Goal: Check status: Check status

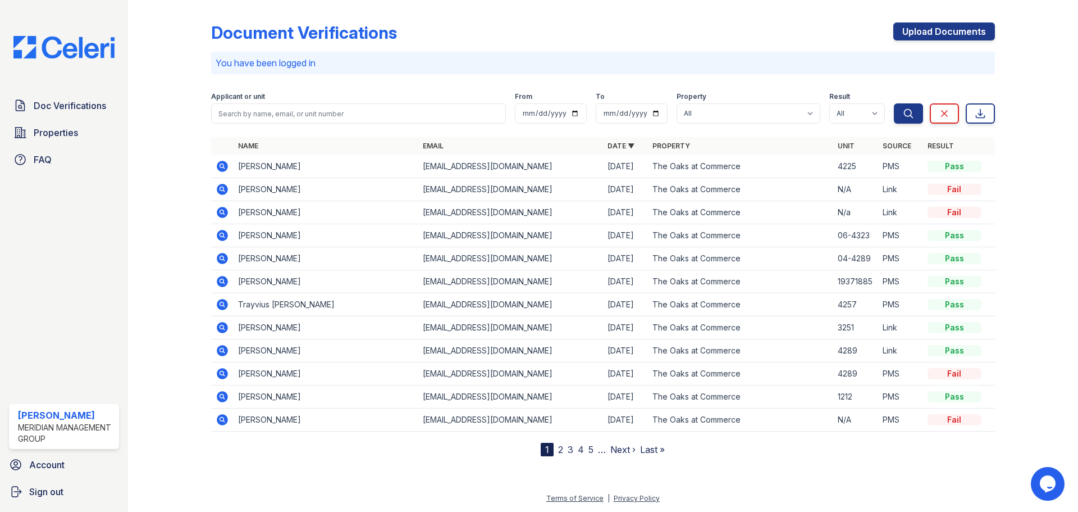
click at [223, 191] on icon at bounding box center [222, 189] width 11 height 11
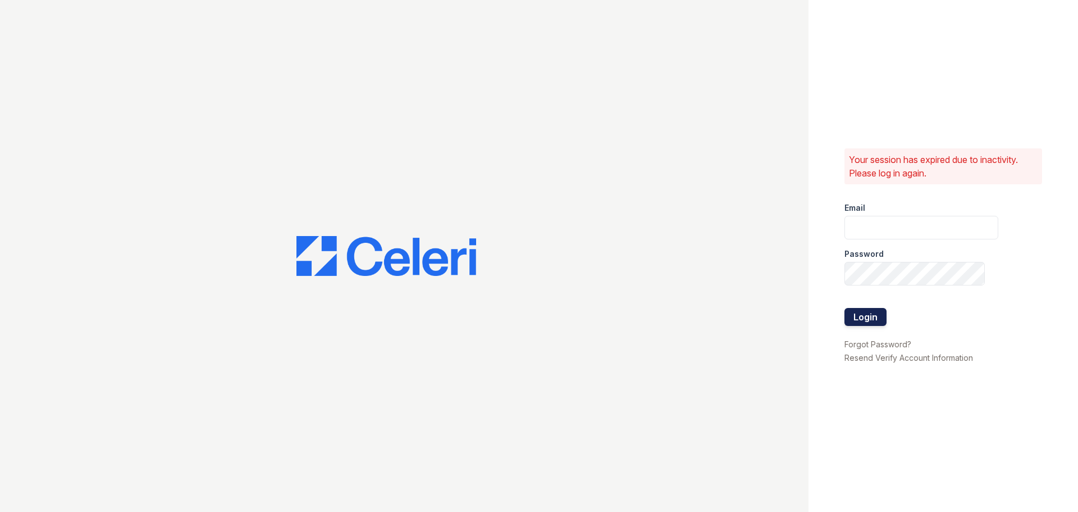
type input "[EMAIL_ADDRESS][DOMAIN_NAME]"
click at [857, 320] on button "Login" at bounding box center [866, 317] width 42 height 18
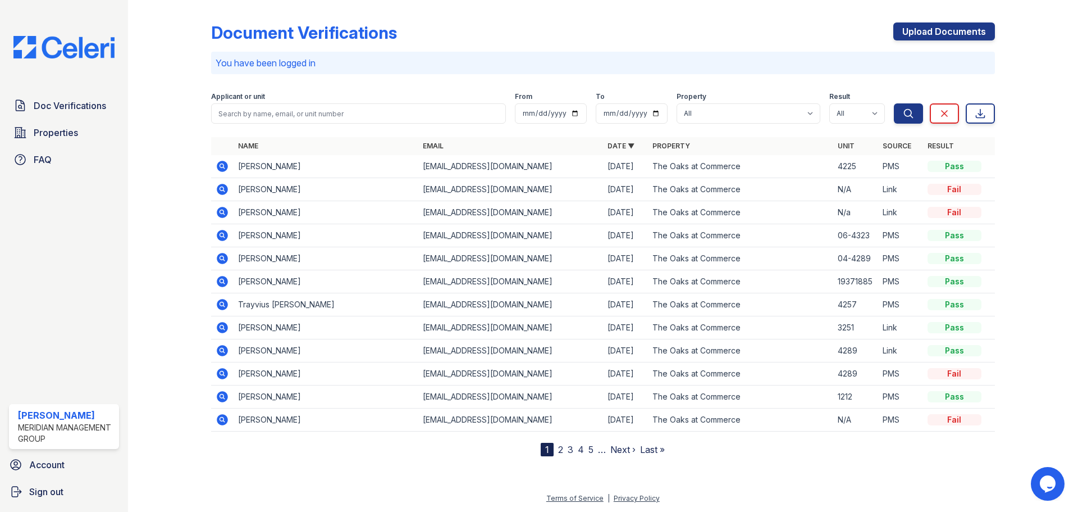
click at [223, 190] on icon at bounding box center [222, 189] width 13 height 13
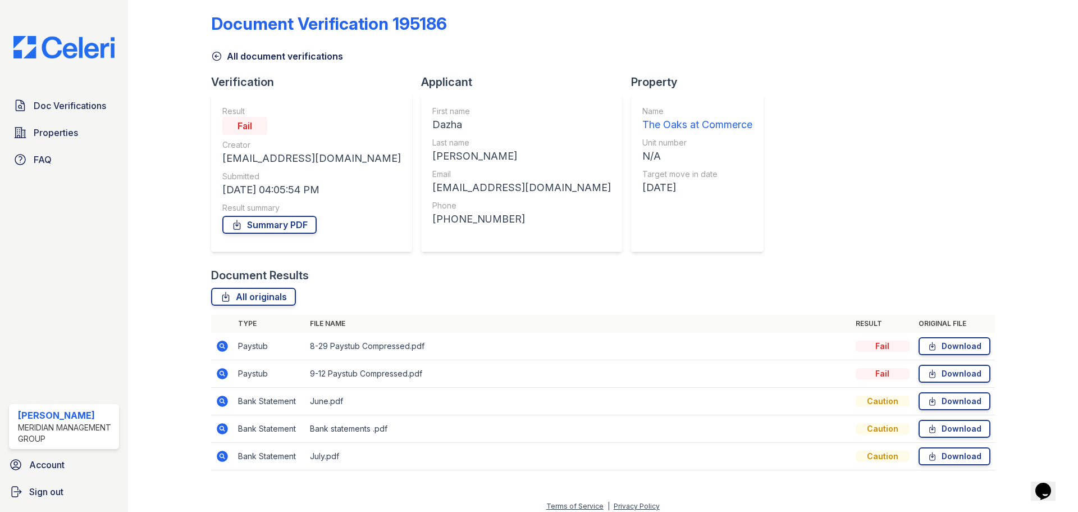
scroll to position [17, 0]
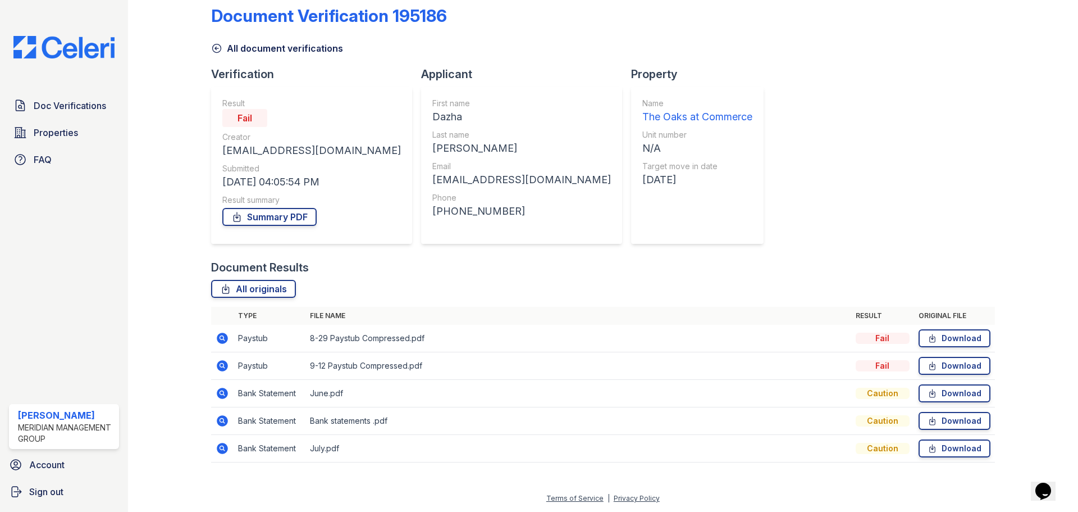
click at [220, 449] on icon at bounding box center [222, 447] width 13 height 13
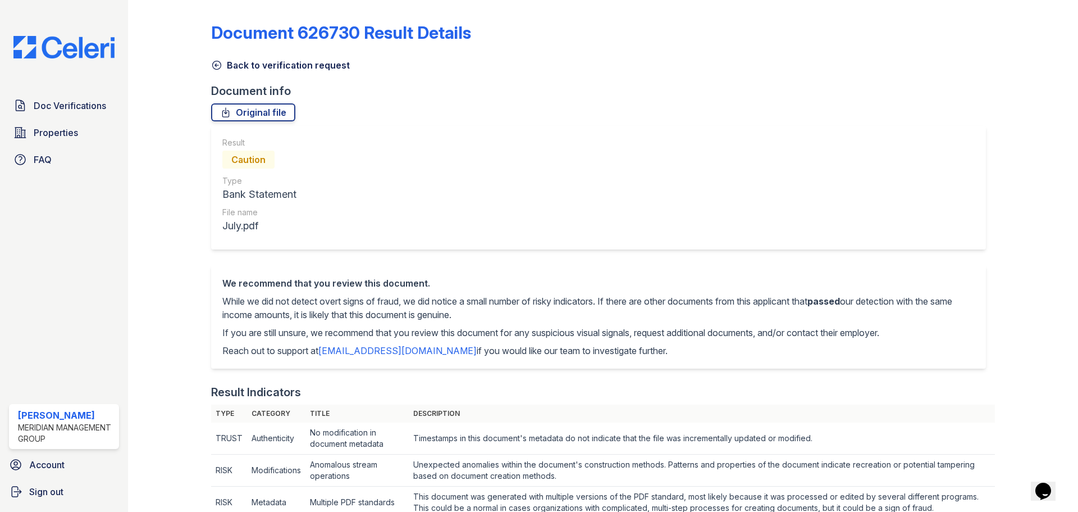
click at [267, 63] on link "Back to verification request" at bounding box center [280, 64] width 139 height 13
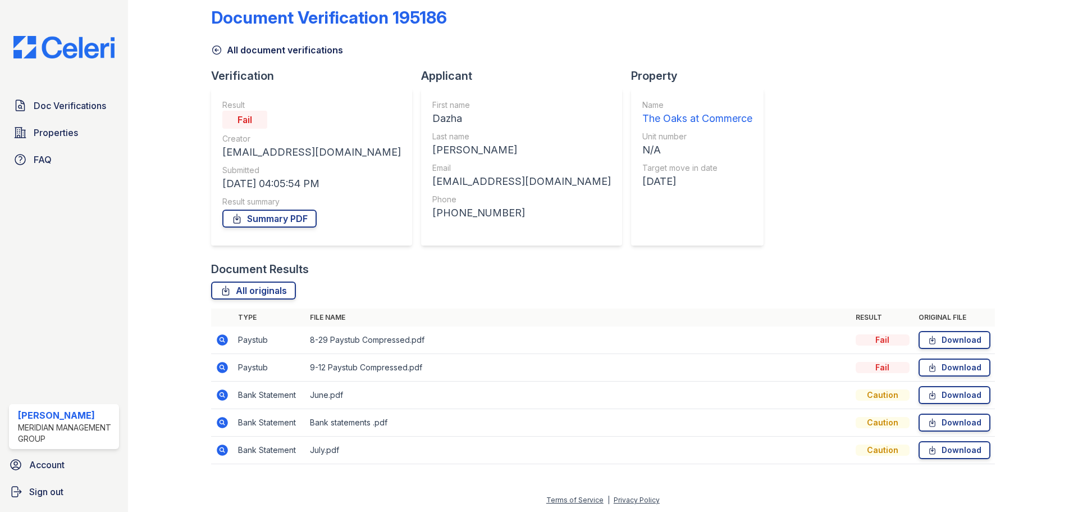
scroll to position [17, 0]
click at [227, 337] on icon at bounding box center [222, 337] width 13 height 13
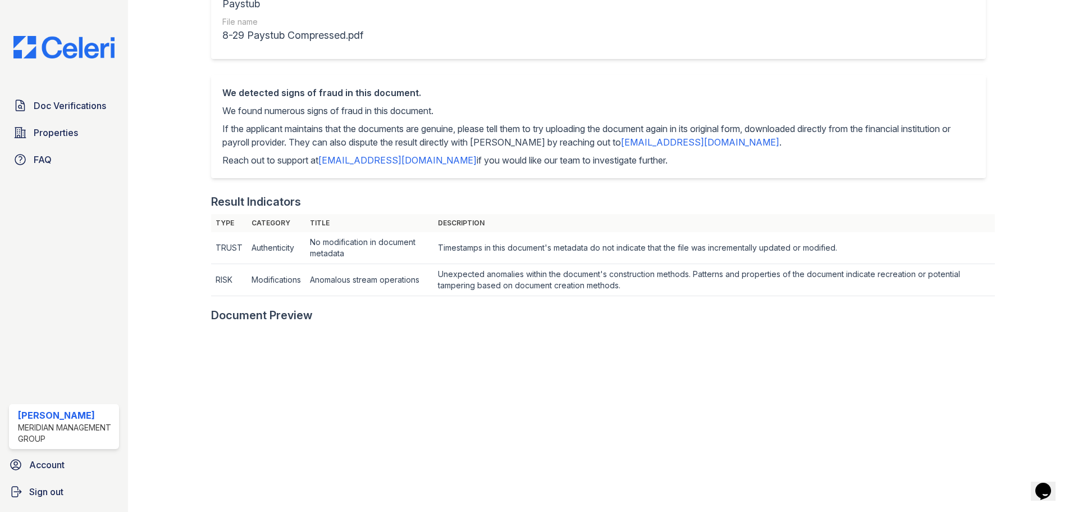
scroll to position [56, 0]
